Goal: Task Accomplishment & Management: Use online tool/utility

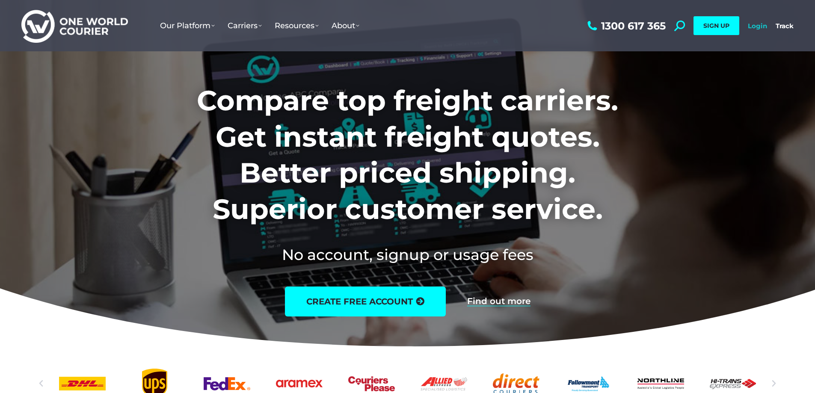
click at [761, 26] on link "Login" at bounding box center [757, 26] width 19 height 8
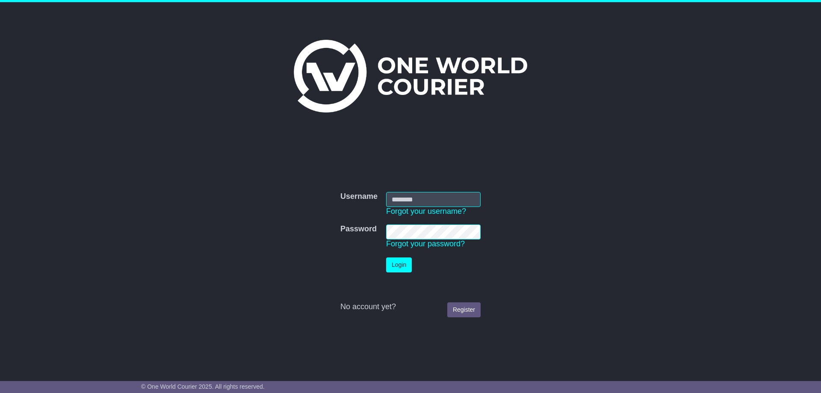
type input "**********"
click at [389, 264] on button "Login" at bounding box center [399, 265] width 26 height 15
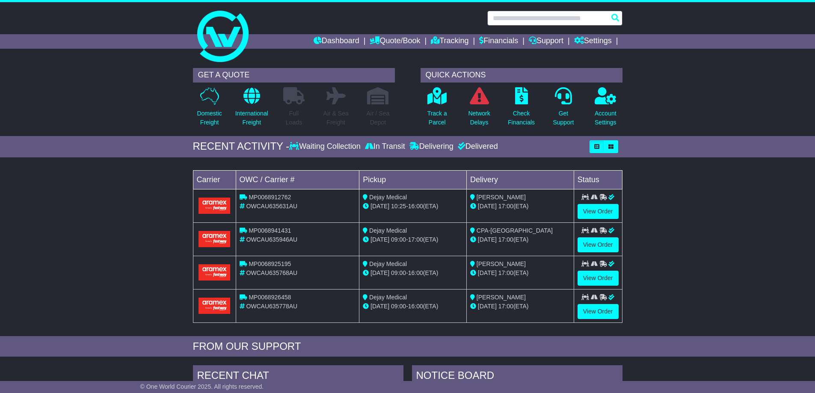
click at [554, 16] on input "text" at bounding box center [554, 18] width 135 height 15
type input "*"
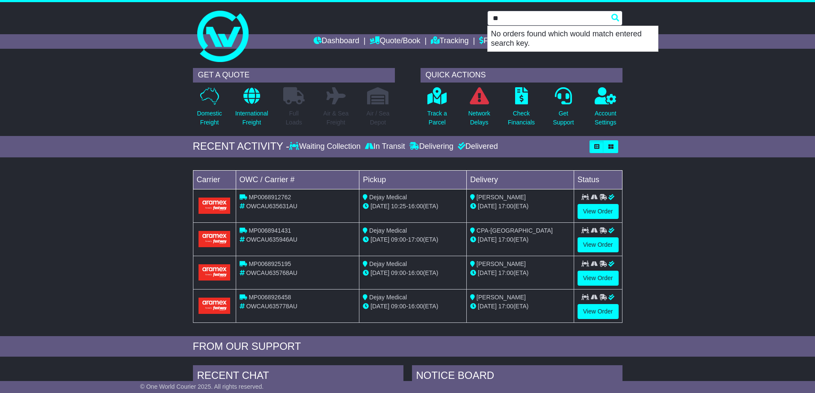
type input "*"
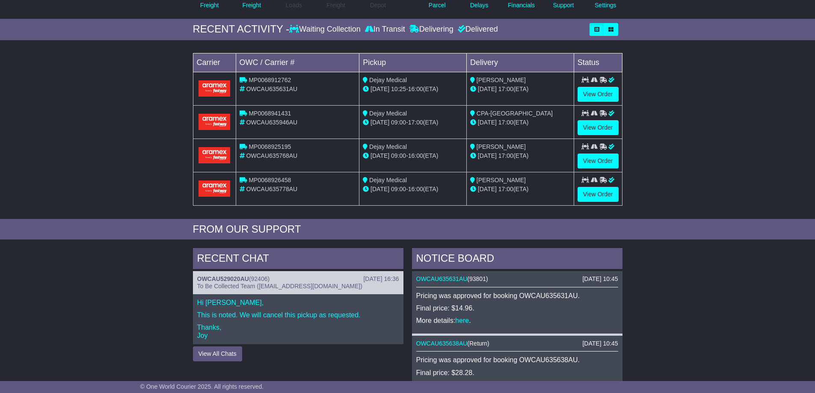
scroll to position [128, 0]
